Goal: Task Accomplishment & Management: Manage account settings

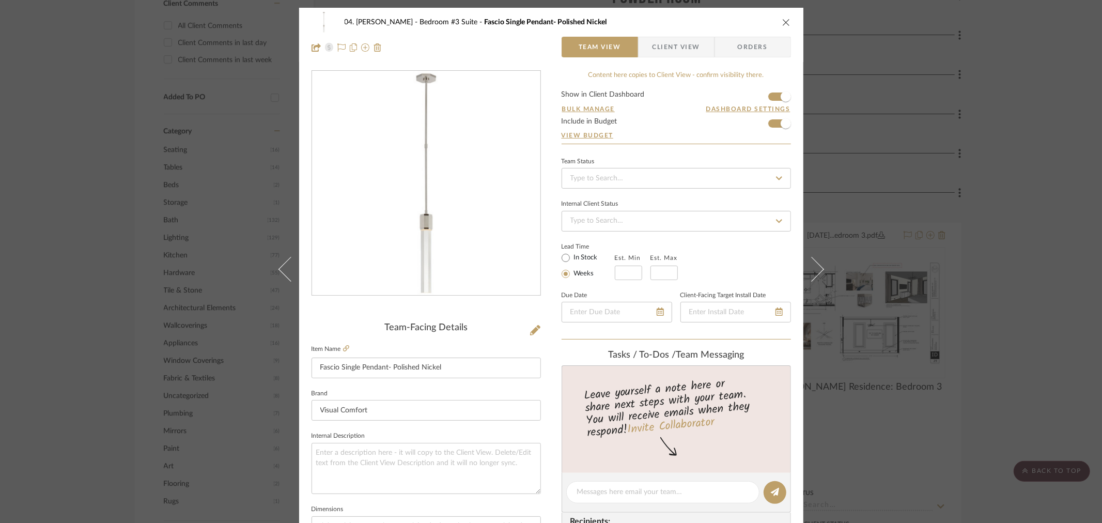
click at [145, 341] on div "04. [PERSON_NAME] Bedroom #3 Suite Fascio Single Pendant- Polished Nickel Team …" at bounding box center [551, 261] width 1102 height 523
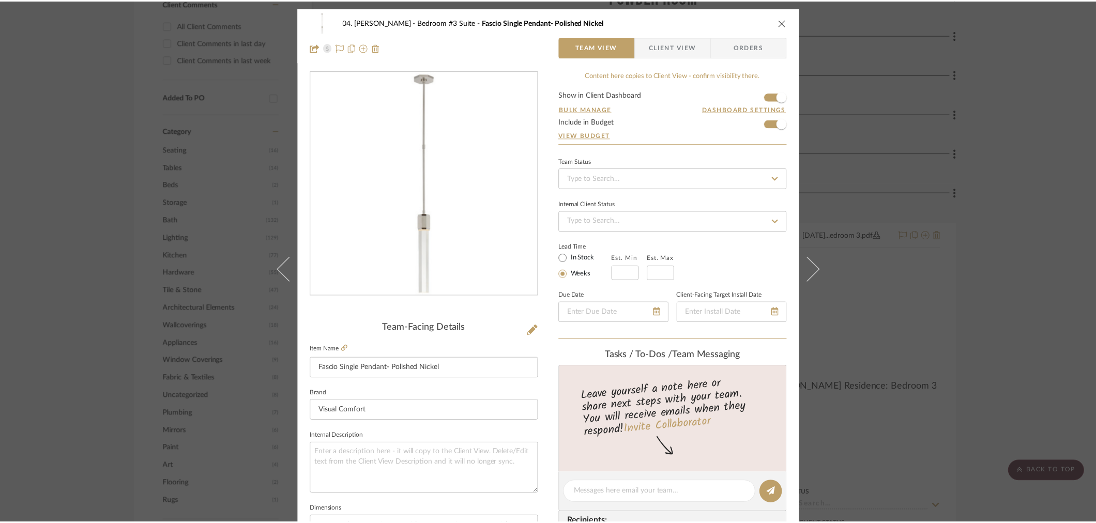
scroll to position [689, 0]
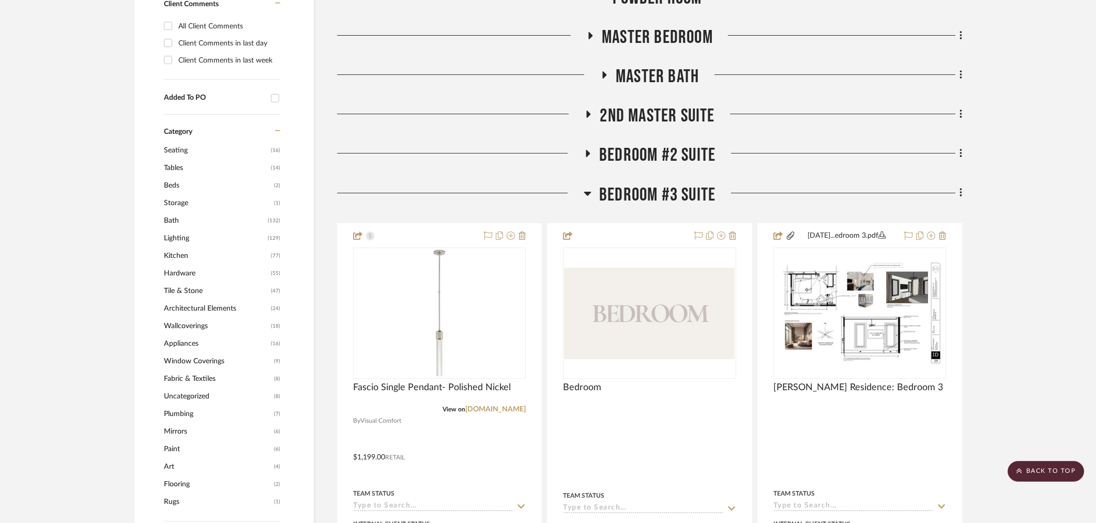
click at [670, 194] on span "Bedroom #3 Suite" at bounding box center [657, 195] width 116 height 22
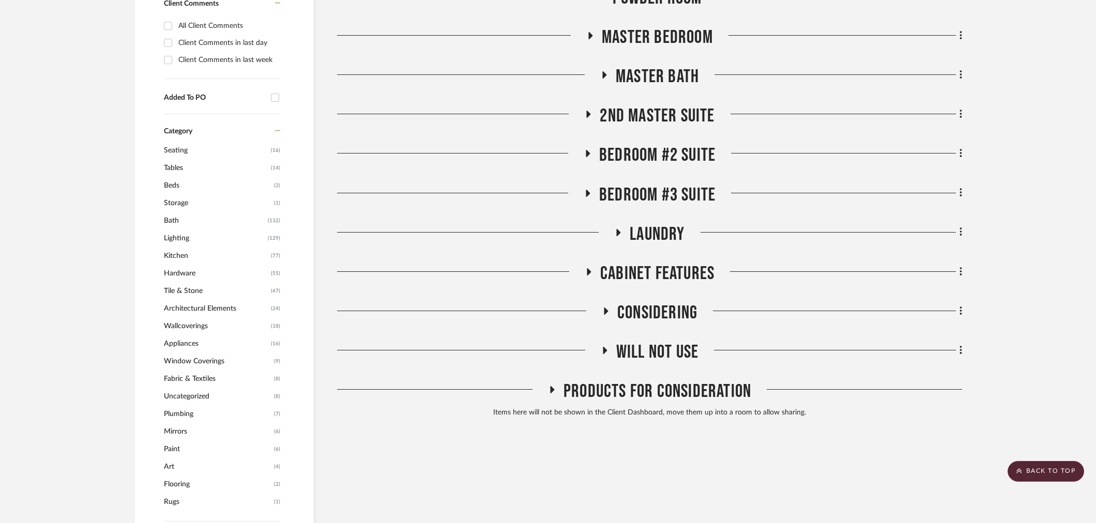
click at [646, 352] on span "Will NOT Use" at bounding box center [657, 352] width 82 height 22
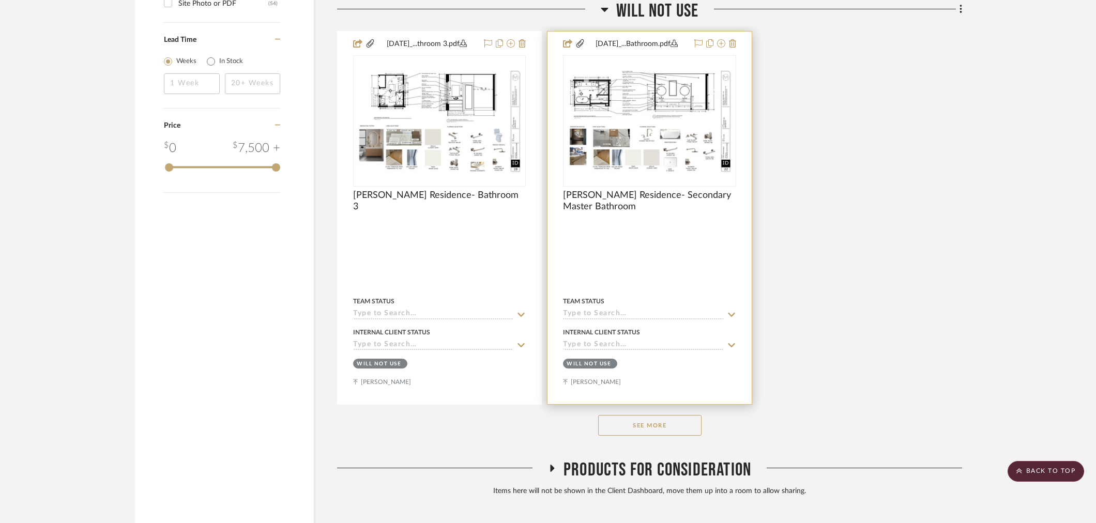
scroll to position [1837, 0]
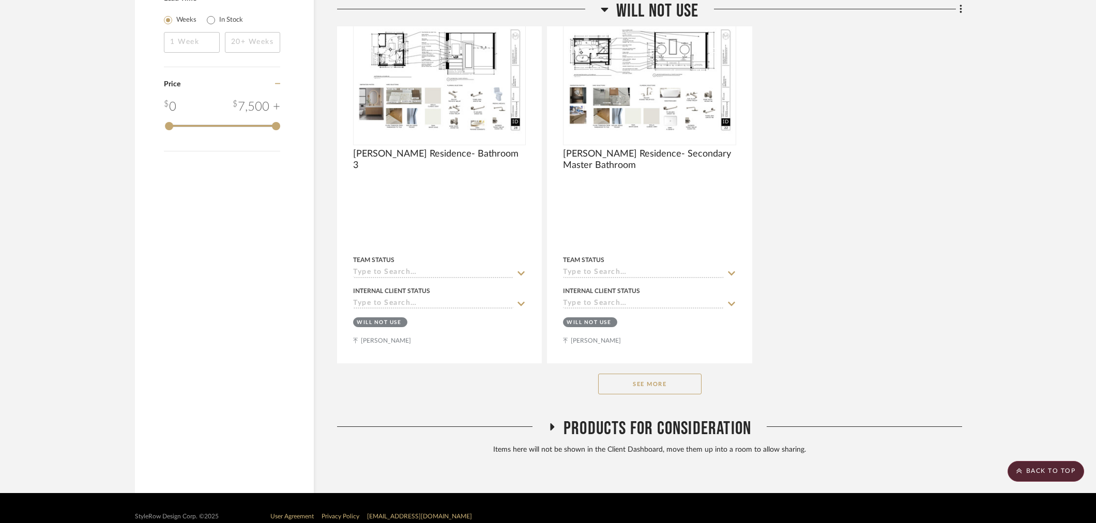
click at [650, 380] on button "See More" at bounding box center [649, 384] width 103 height 21
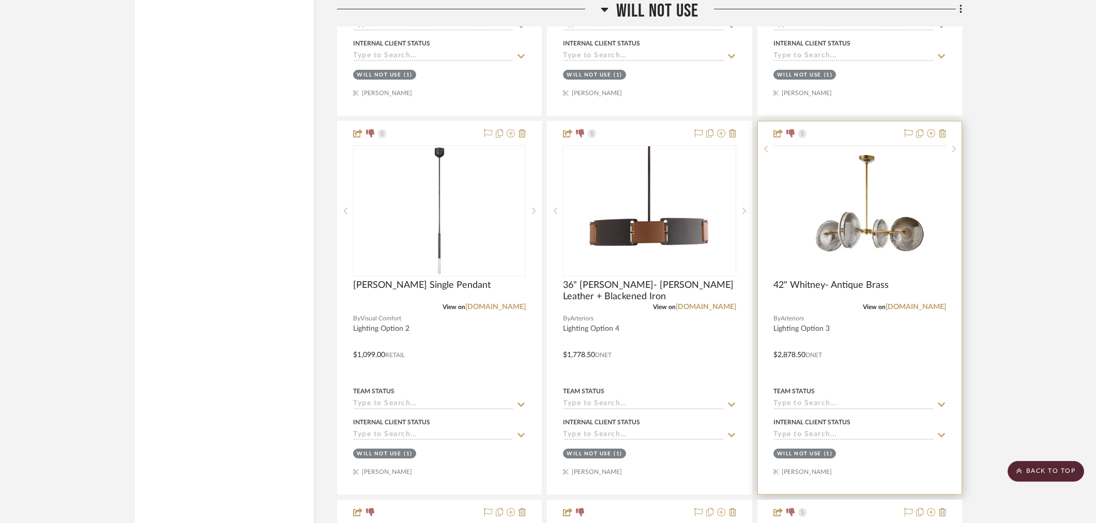
scroll to position [8957, 0]
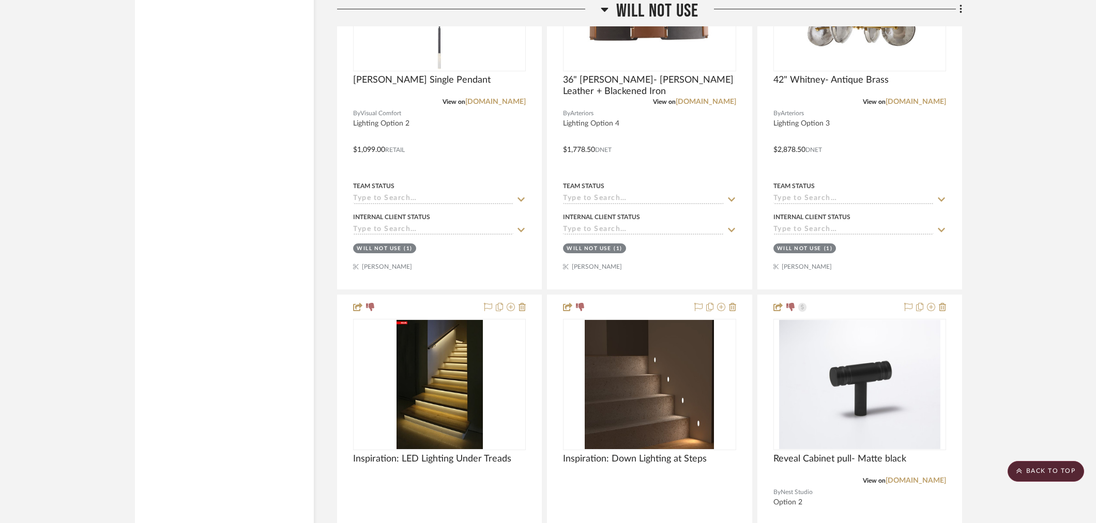
drag, startPoint x: 1006, startPoint y: 338, endPoint x: 1016, endPoint y: 163, distance: 175.5
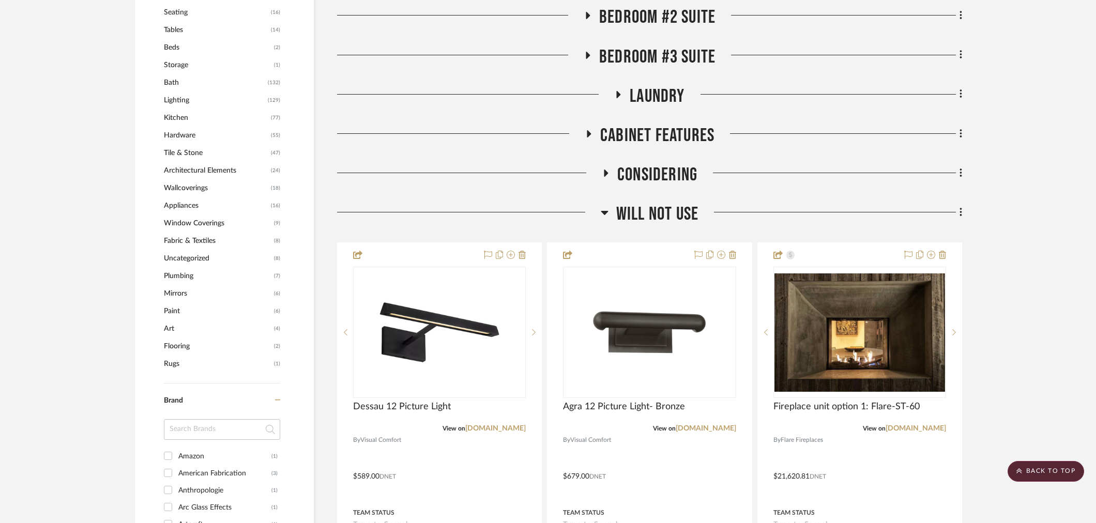
scroll to position [721, 0]
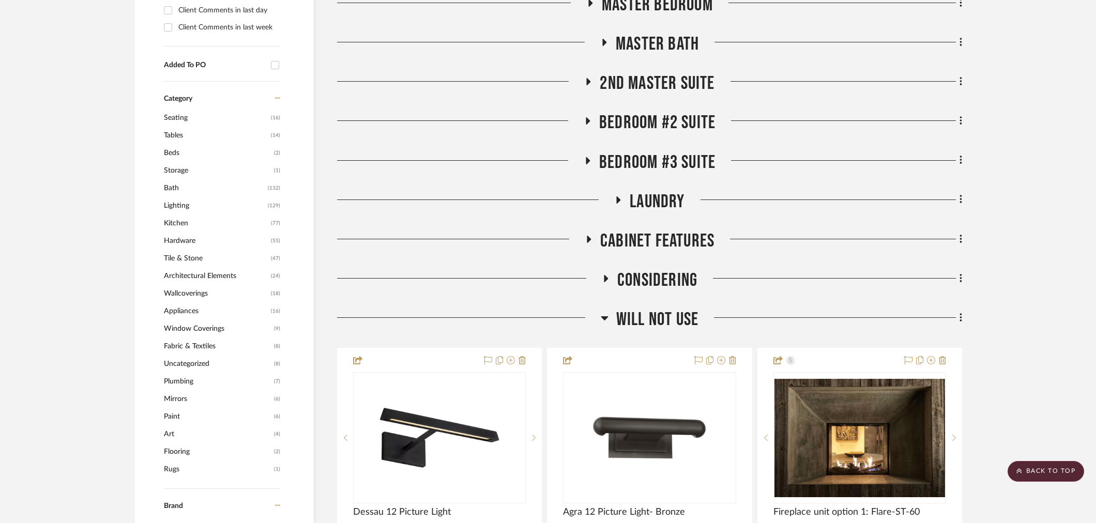
click at [639, 280] on span "Considering" at bounding box center [657, 280] width 80 height 22
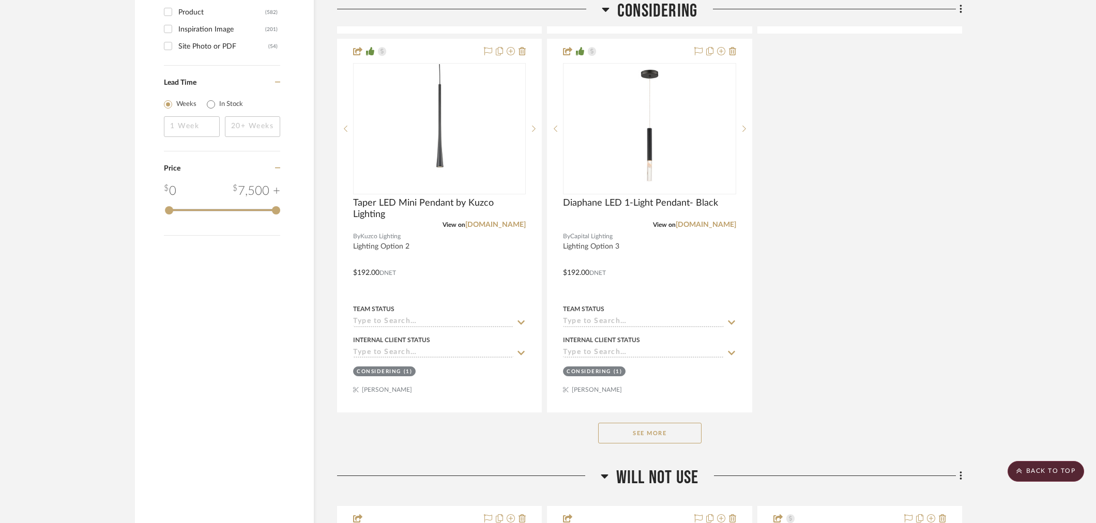
scroll to position [1927, 0]
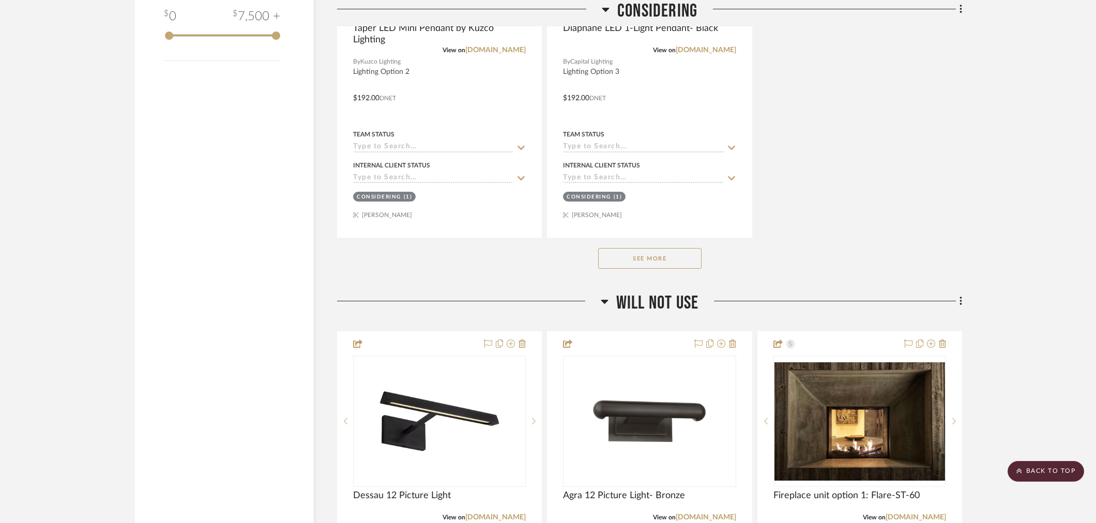
click at [655, 254] on button "See More" at bounding box center [649, 258] width 103 height 21
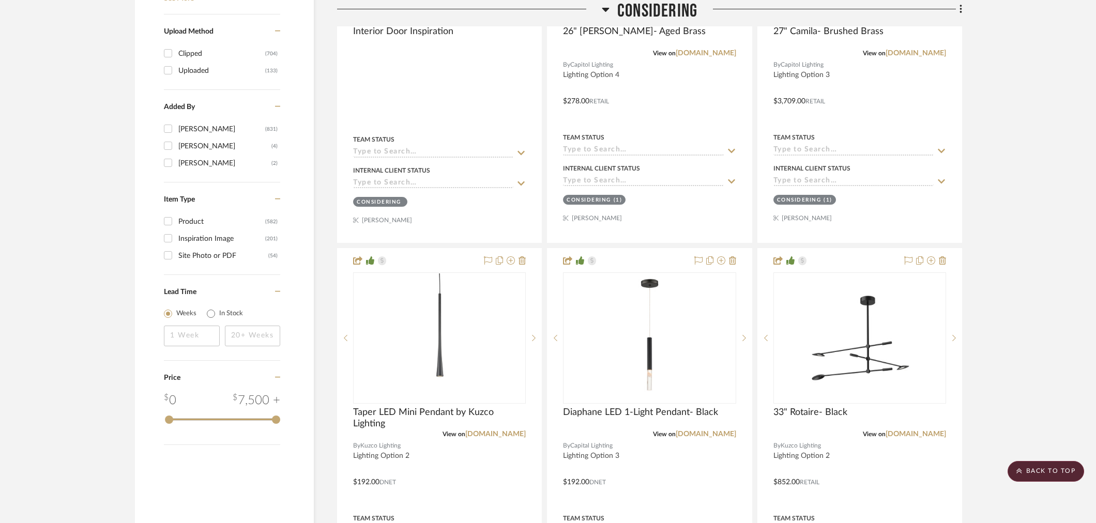
scroll to position [1640, 0]
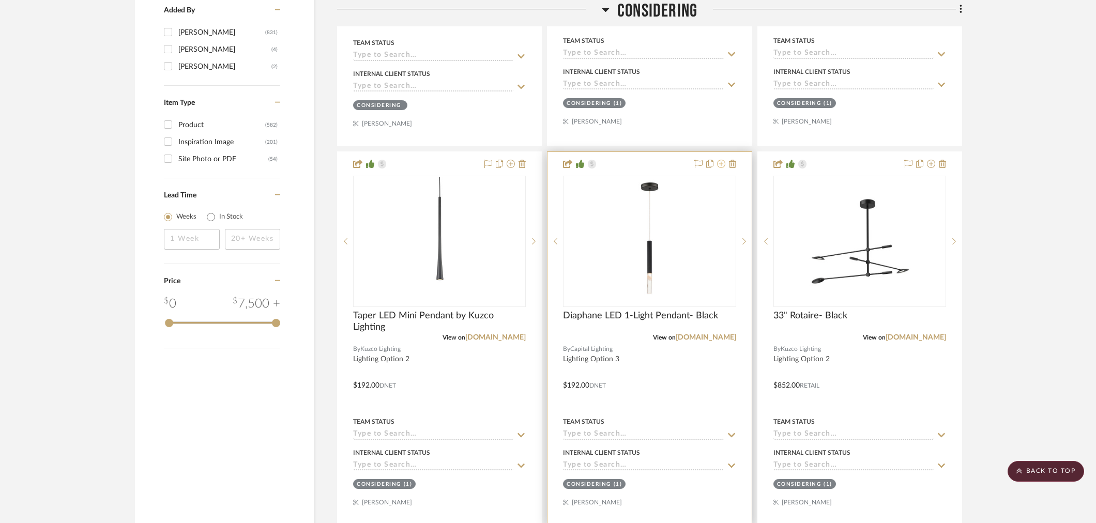
click at [717, 162] on icon at bounding box center [721, 164] width 8 height 8
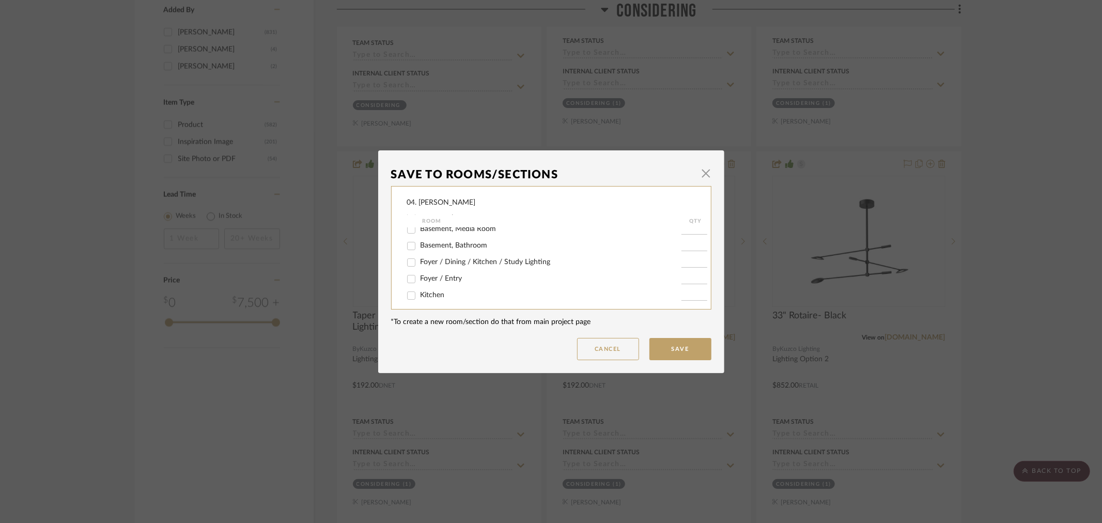
scroll to position [57, 0]
click at [438, 241] on span "Basement, Bathroom" at bounding box center [454, 243] width 67 height 7
click at [420, 241] on input "Basement, Bathroom" at bounding box center [411, 244] width 17 height 17
checkbox input "true"
type input "1"
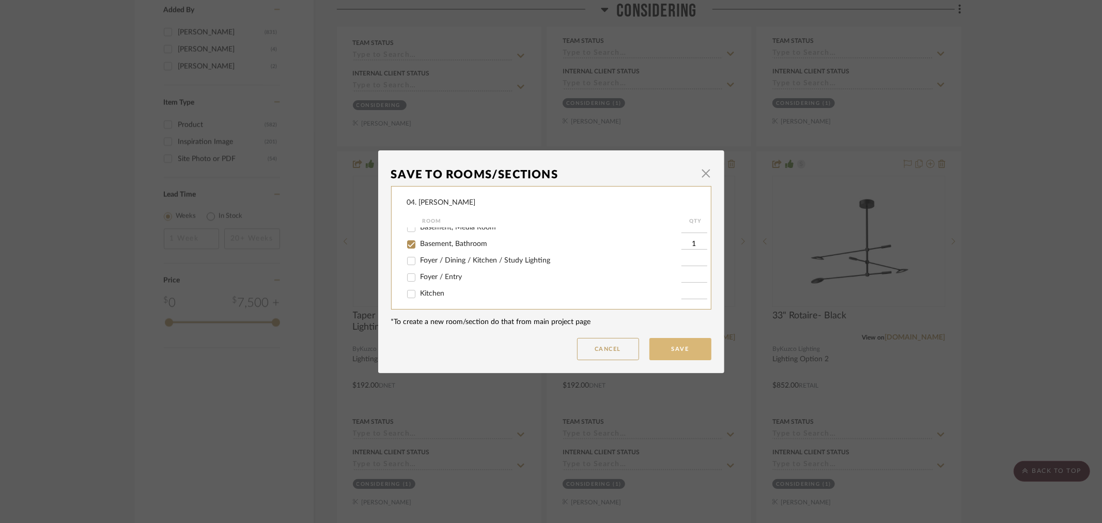
click at [659, 341] on button "Save" at bounding box center [681, 349] width 62 height 22
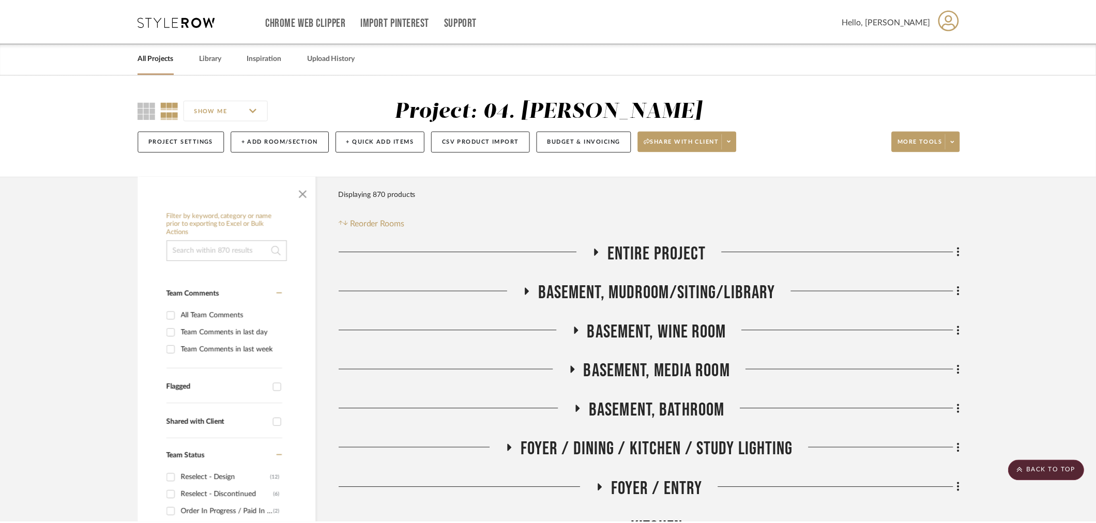
scroll to position [1640, 0]
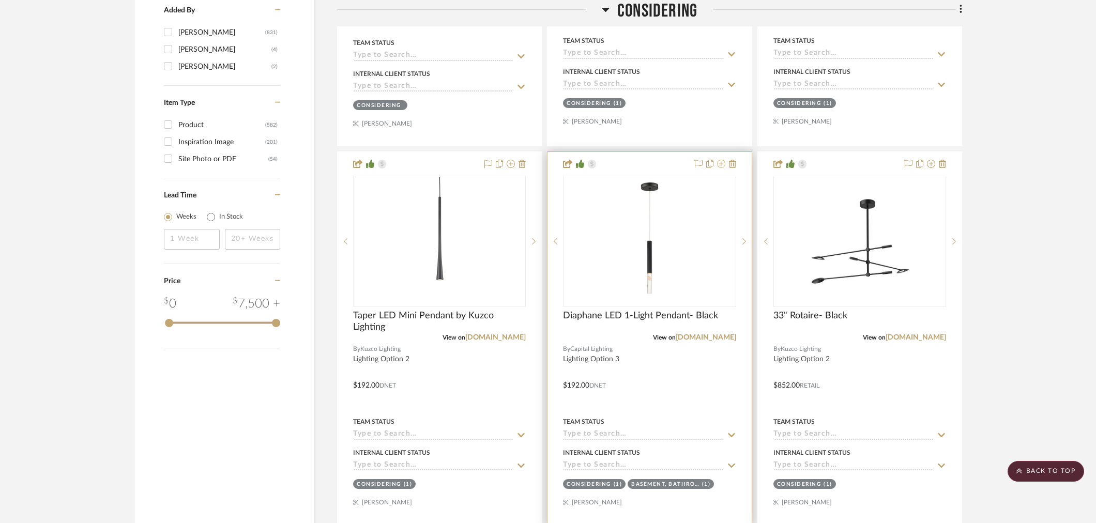
click at [721, 162] on icon at bounding box center [721, 164] width 8 height 8
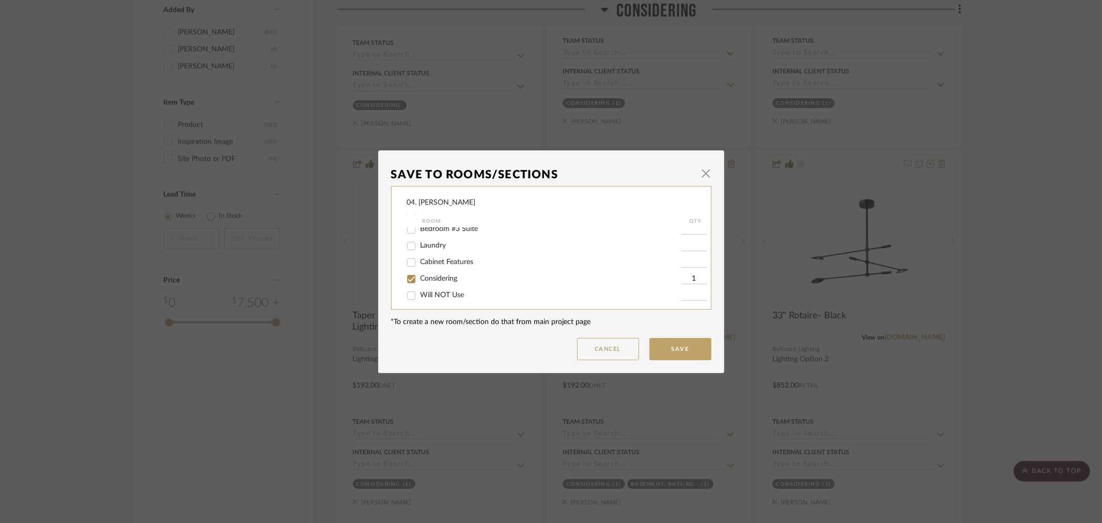
scroll to position [276, 0]
click at [594, 348] on button "Cancel" at bounding box center [608, 349] width 62 height 22
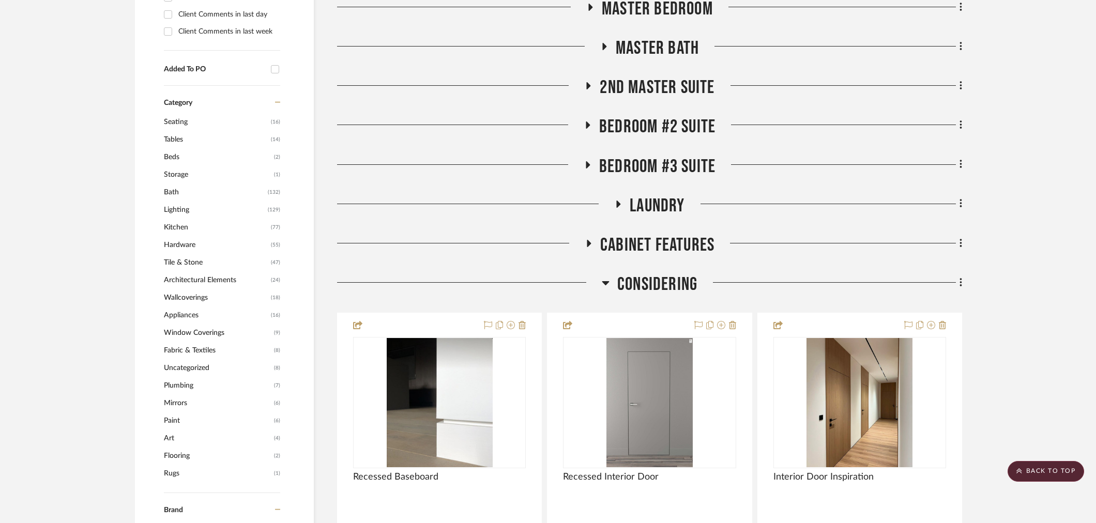
scroll to position [746, 0]
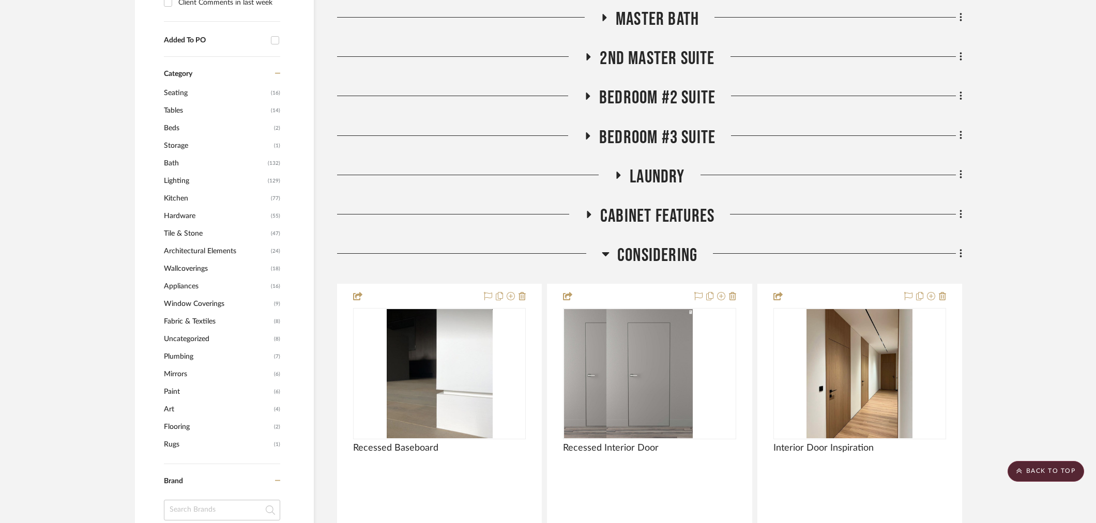
click at [655, 259] on span "Considering" at bounding box center [657, 255] width 80 height 22
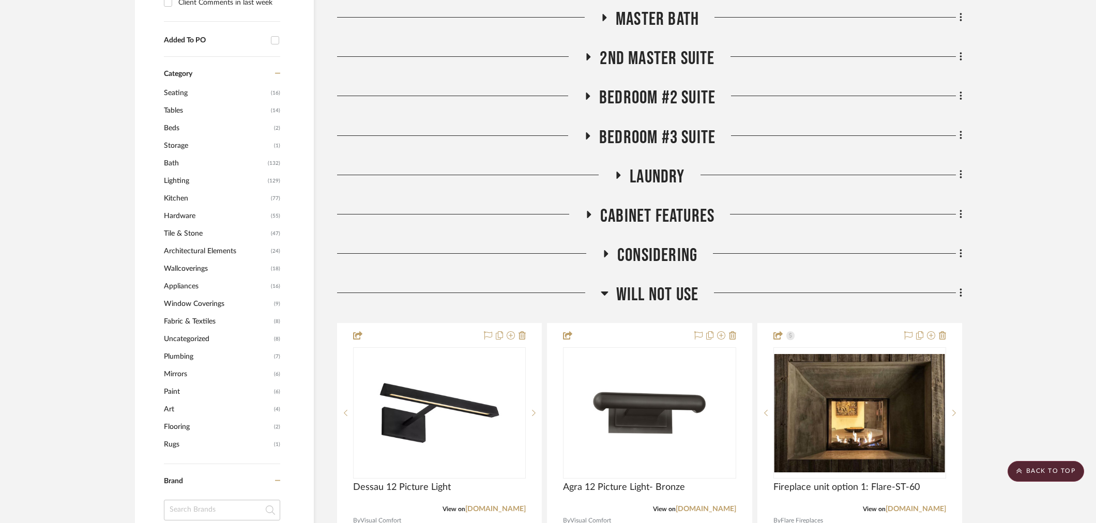
click at [644, 291] on span "Will NOT Use" at bounding box center [657, 295] width 82 height 22
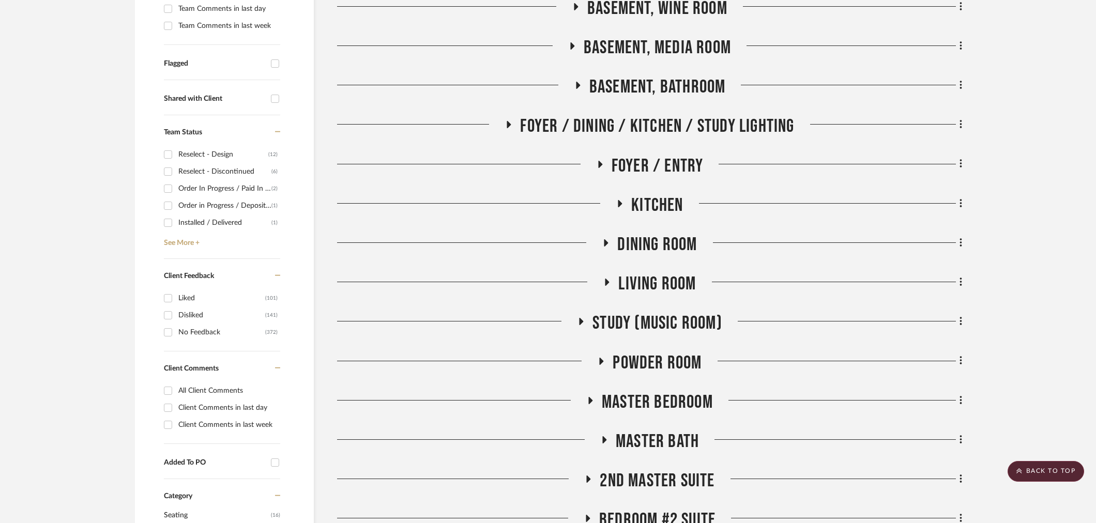
scroll to position [229, 0]
